Goal: Task Accomplishment & Management: Use online tool/utility

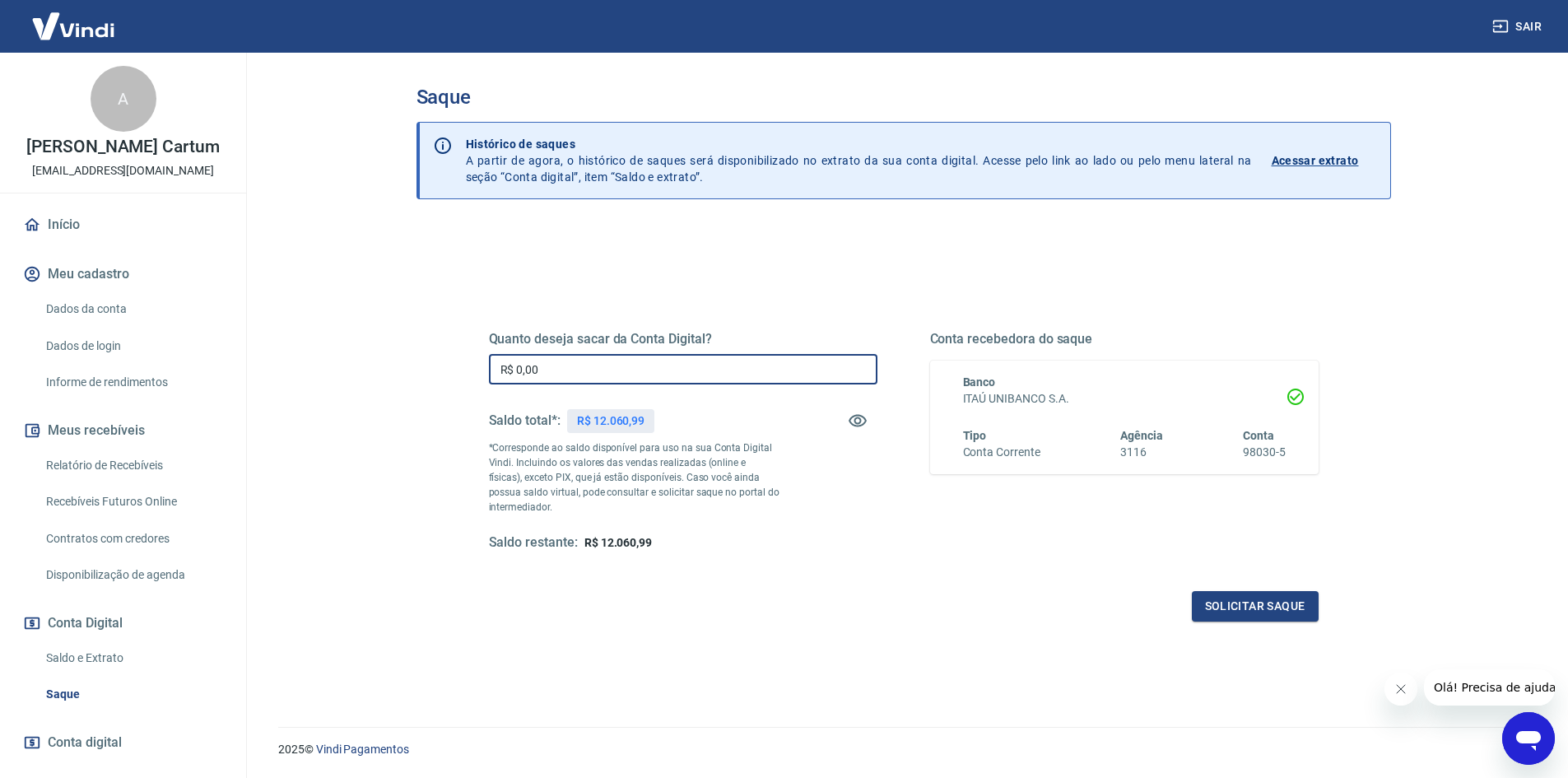
click at [615, 383] on input "R$ 0,00" at bounding box center [683, 369] width 389 height 30
type input "R$ 12.000,00"
click at [1245, 617] on button "Solicitar saque" at bounding box center [1255, 605] width 127 height 30
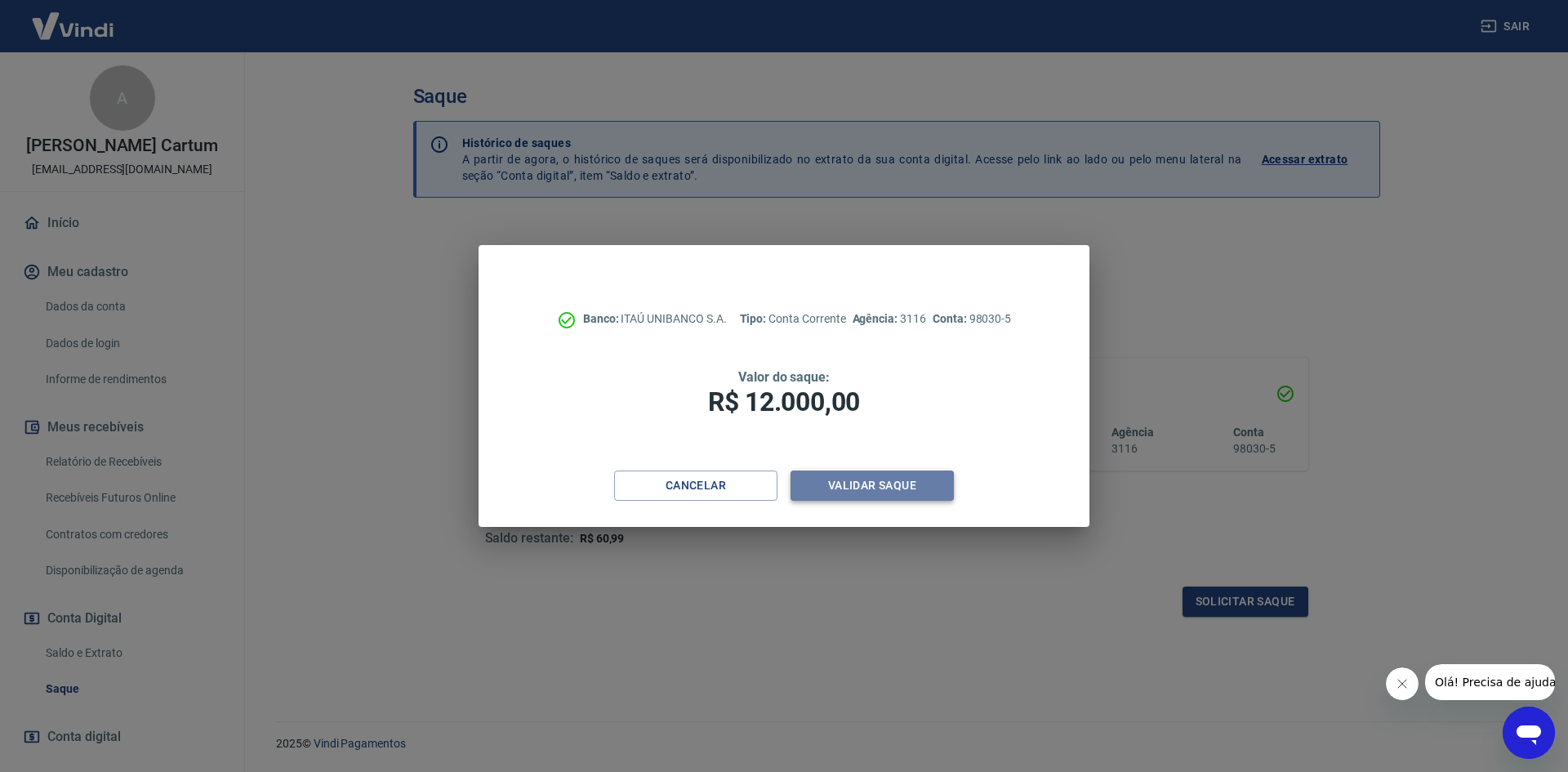
click at [899, 473] on button "Validar saque" at bounding box center [872, 485] width 163 height 30
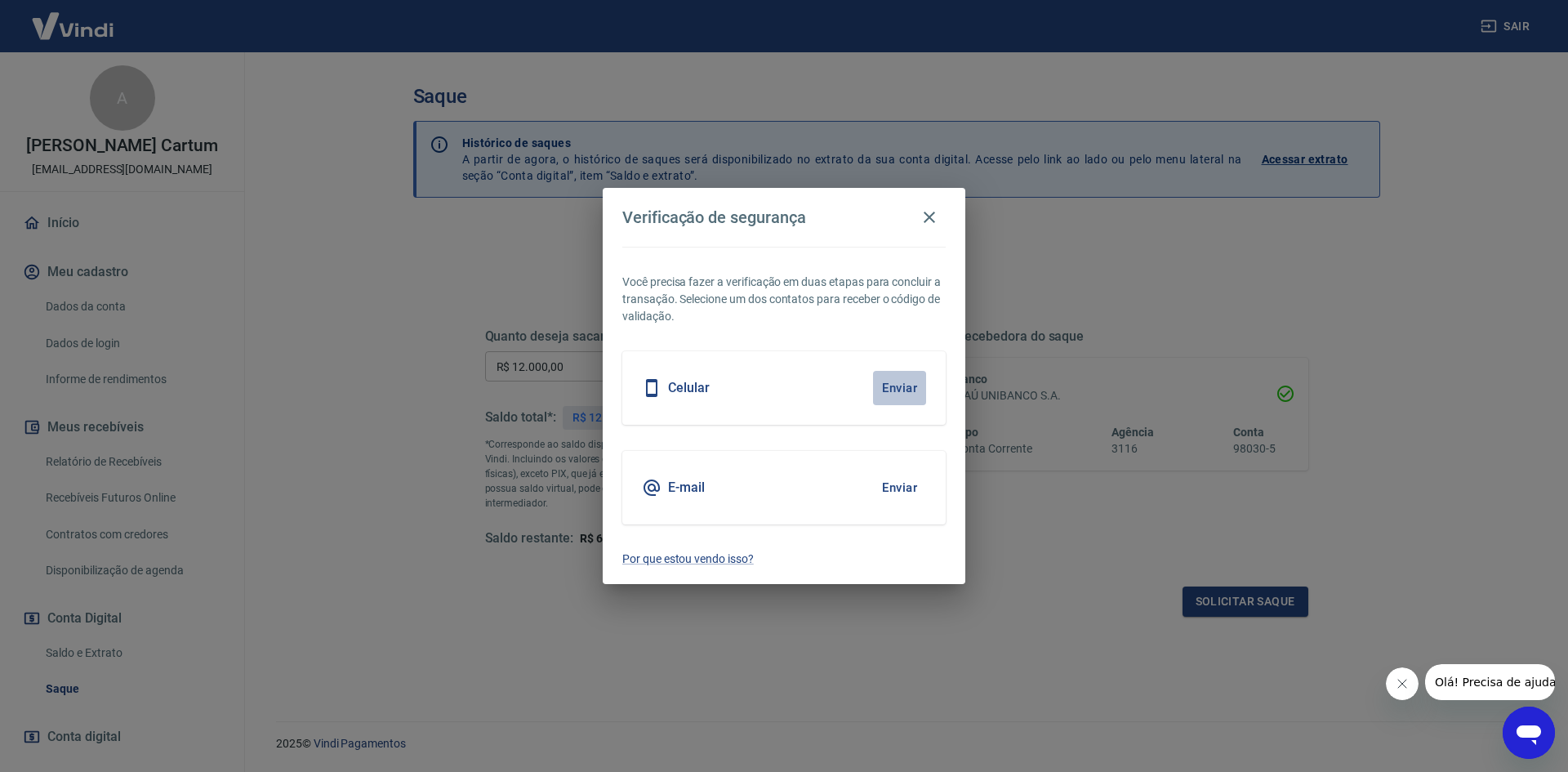
click at [906, 392] on button "Enviar" at bounding box center [900, 387] width 53 height 34
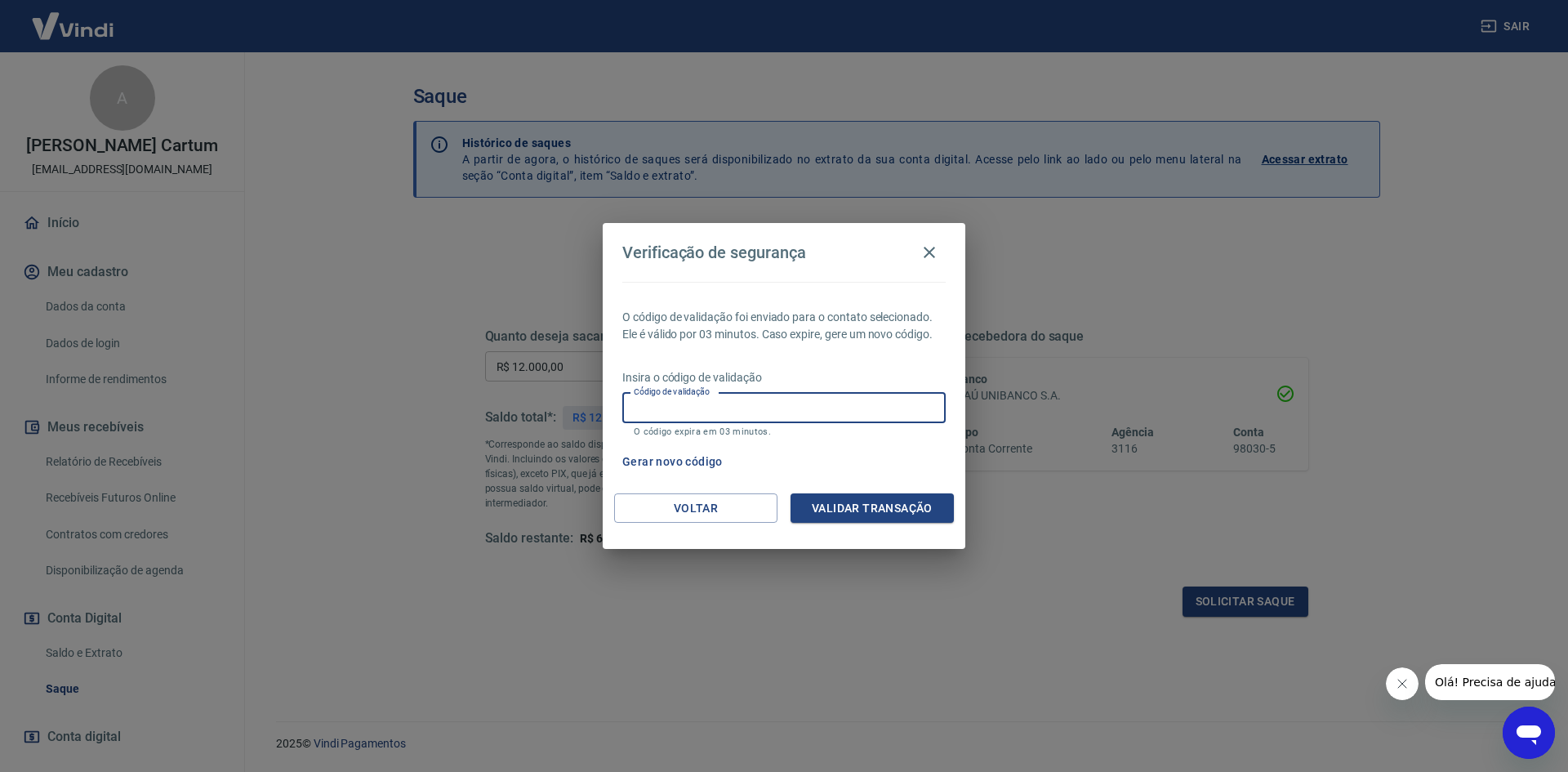
click at [843, 414] on input "Código de validação" at bounding box center [784, 407] width 323 height 30
click at [747, 339] on p "O código de validação foi enviado para o contato selecionado. Ele é válido por …" at bounding box center [784, 325] width 323 height 34
click at [731, 400] on input "Código de validação" at bounding box center [784, 407] width 323 height 30
click at [622, 315] on div "O código de validação foi enviado para o contato selecionado. Ele é válido por …" at bounding box center [784, 387] width 363 height 212
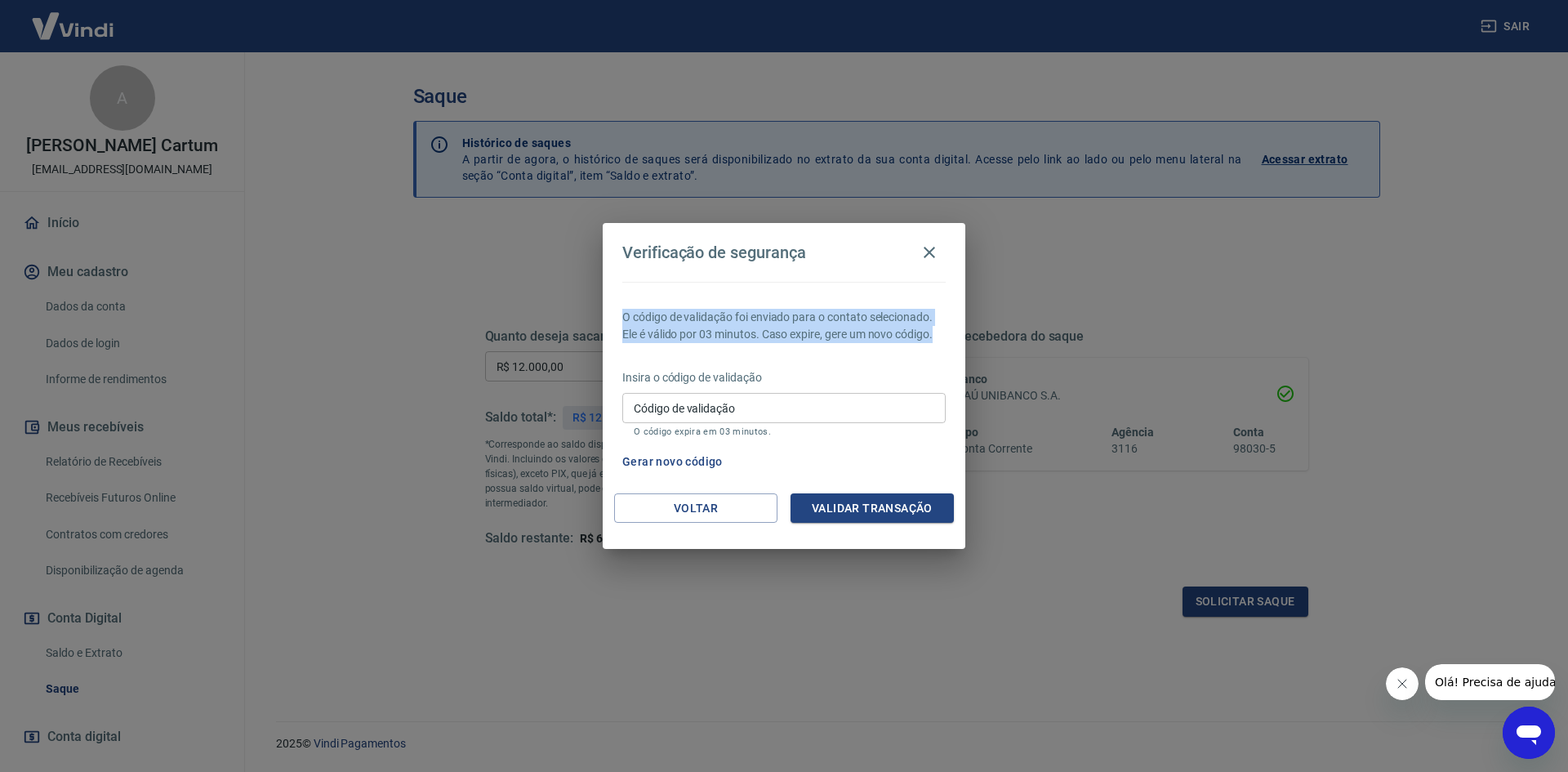
drag, startPoint x: 626, startPoint y: 315, endPoint x: 937, endPoint y: 339, distance: 311.9
click at [937, 339] on p "O código de validação foi enviado para o contato selecionado. Ele é válido por …" at bounding box center [784, 325] width 323 height 34
click at [922, 319] on p "O código de validação foi enviado para o contato selecionado. Ele é válido por …" at bounding box center [784, 325] width 323 height 34
drag, startPoint x: 935, startPoint y: 330, endPoint x: 623, endPoint y: 314, distance: 312.4
click at [623, 314] on p "O código de validação foi enviado para o contato selecionado. Ele é válido por …" at bounding box center [784, 325] width 323 height 34
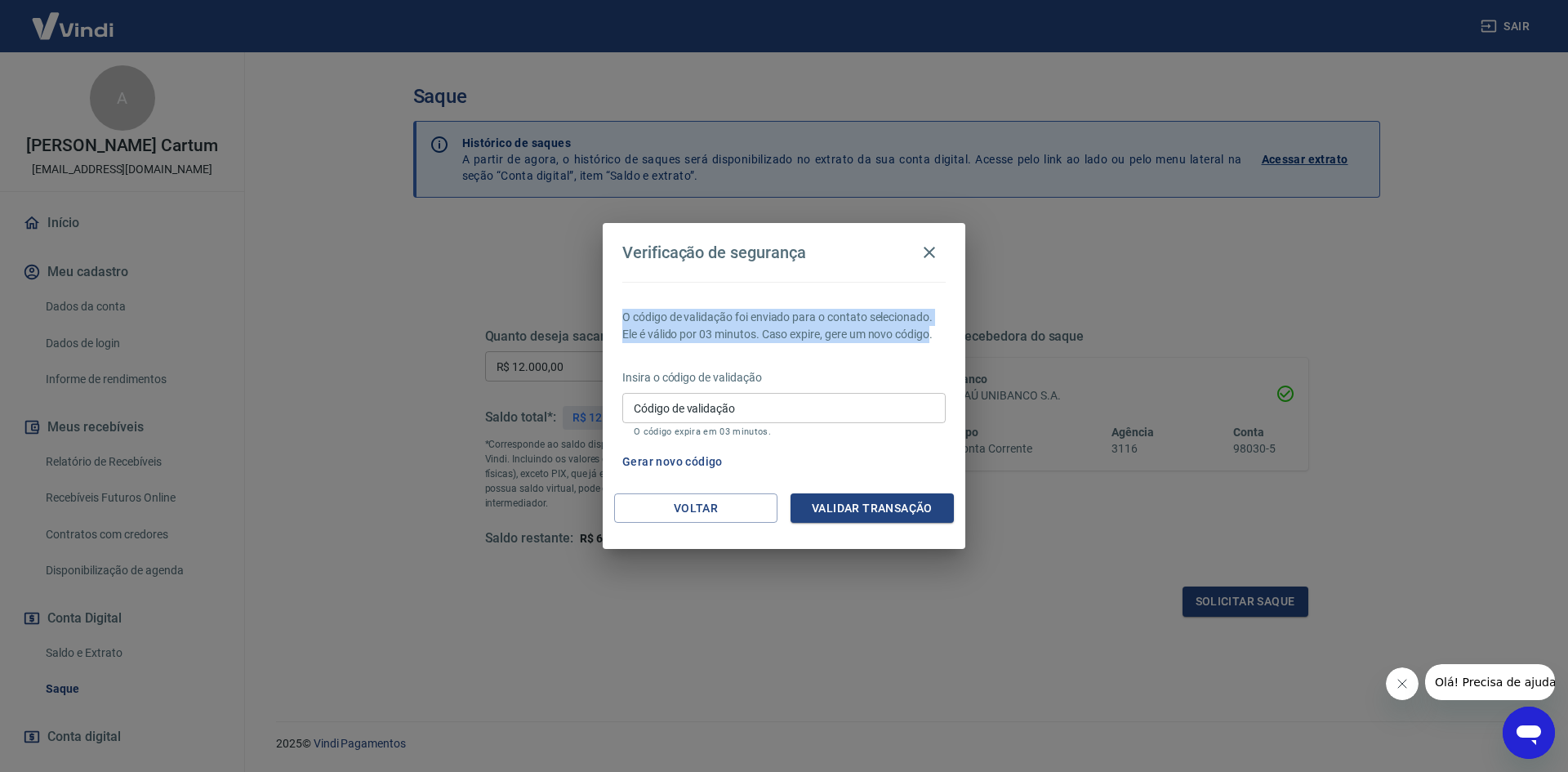
click at [623, 314] on p "O código de validação foi enviado para o contato selecionado. Ele é válido por …" at bounding box center [784, 325] width 323 height 34
drag, startPoint x: 623, startPoint y: 314, endPoint x: 937, endPoint y: 337, distance: 314.8
click at [937, 337] on p "O código de validação foi enviado para o contato selecionado. Ele é válido por …" at bounding box center [784, 325] width 323 height 34
click at [712, 397] on div "Código de validação Código de validação O código expira em 03 minutos." at bounding box center [784, 415] width 323 height 45
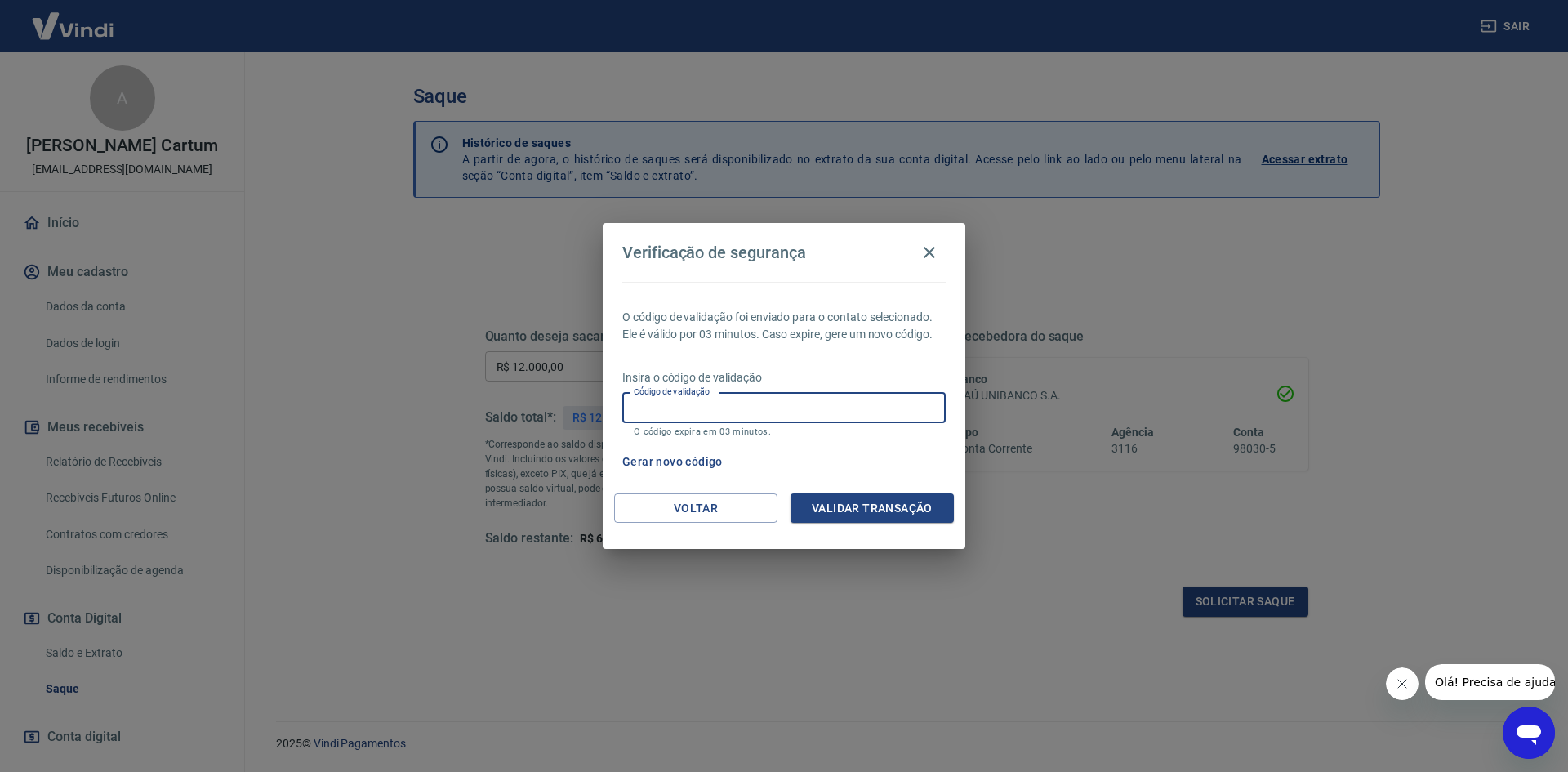
click at [663, 460] on button "Gerar novo código" at bounding box center [672, 461] width 113 height 30
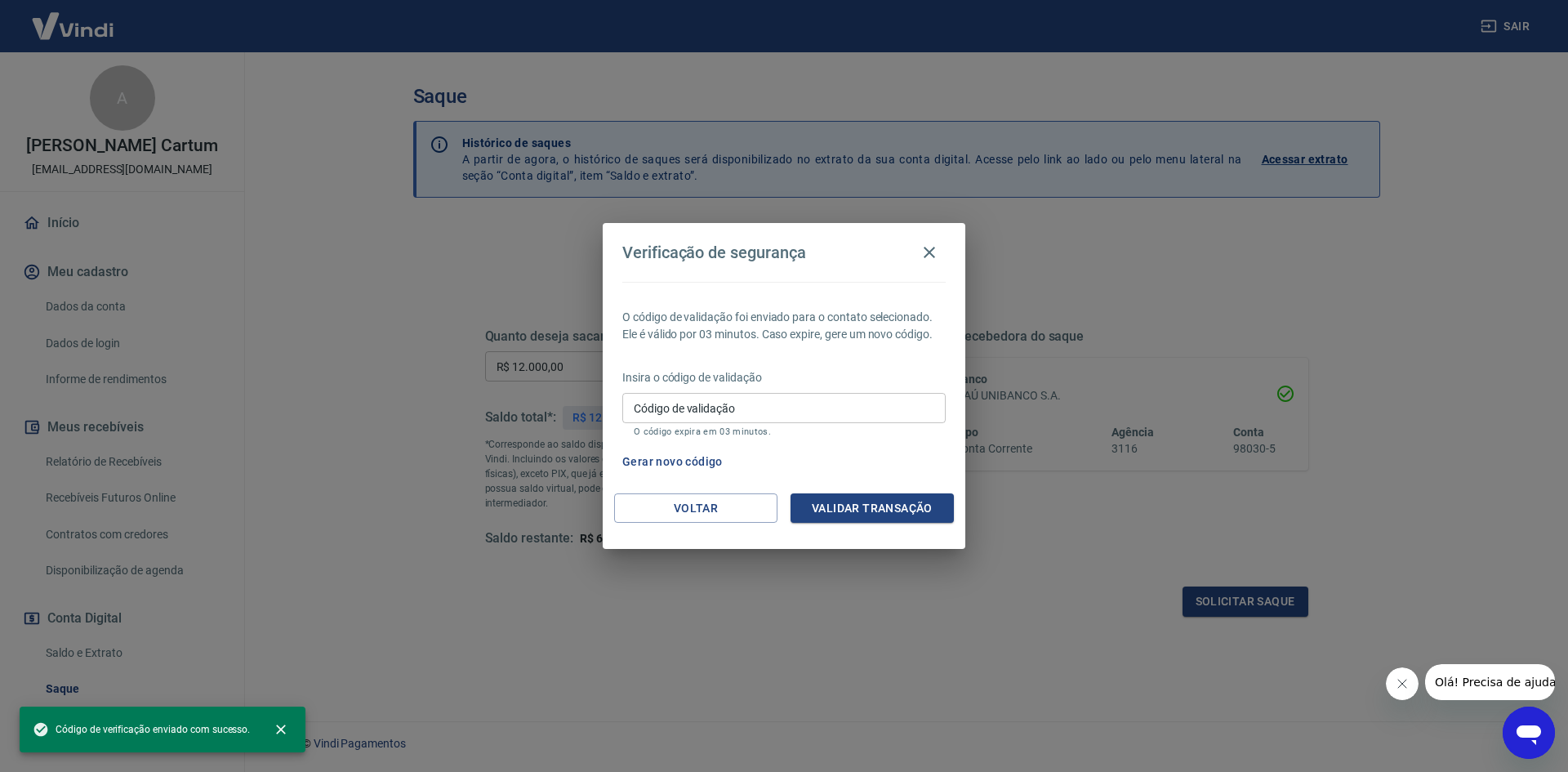
click at [756, 399] on input "Código de validação" at bounding box center [784, 407] width 323 height 30
